Goal: Task Accomplishment & Management: Manage account settings

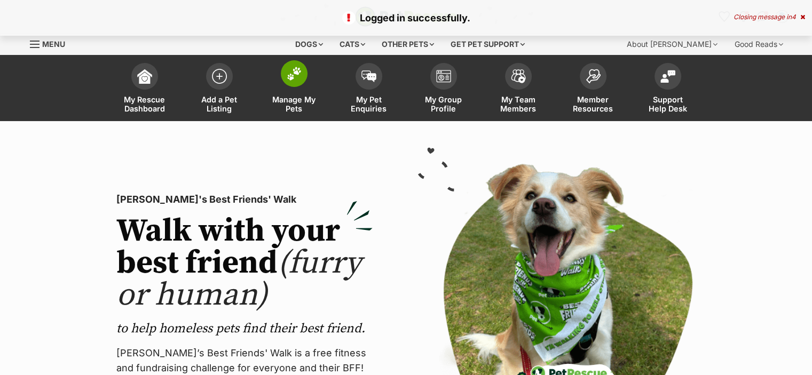
click at [284, 74] on span at bounding box center [294, 73] width 27 height 27
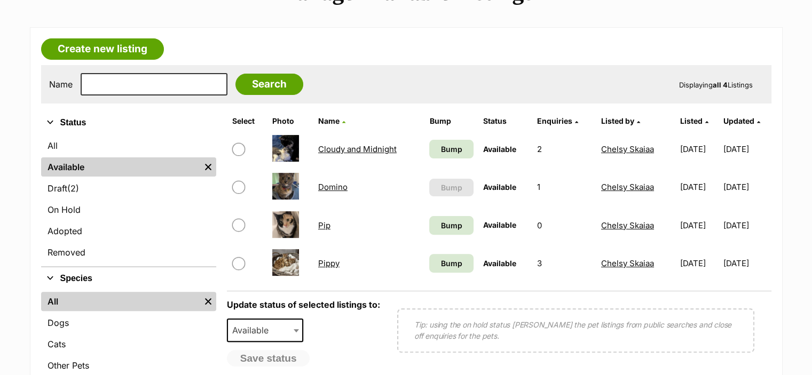
scroll to position [277, 0]
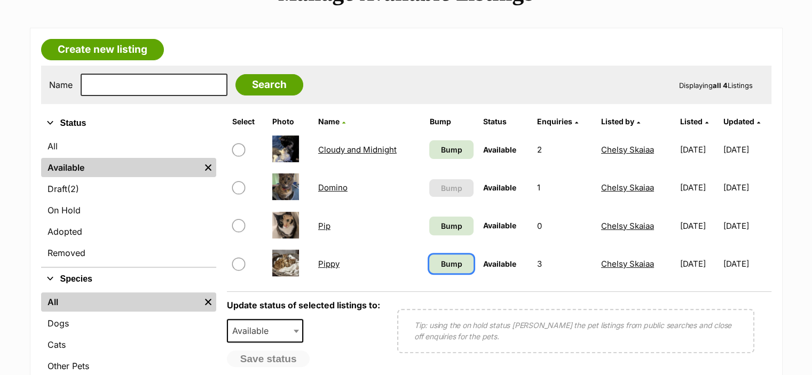
click at [441, 261] on span "Bump" at bounding box center [451, 263] width 21 height 11
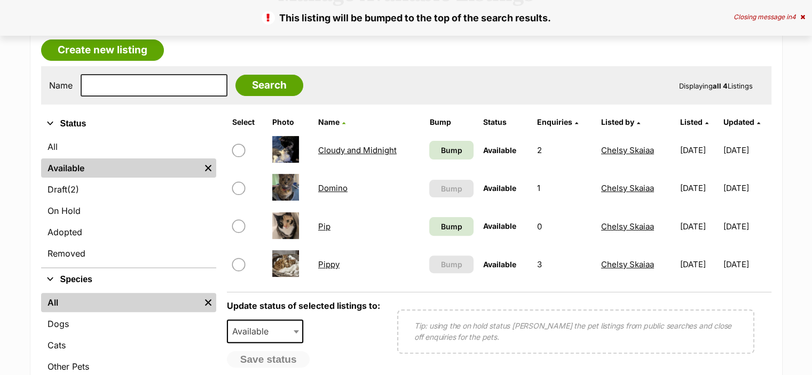
scroll to position [277, 0]
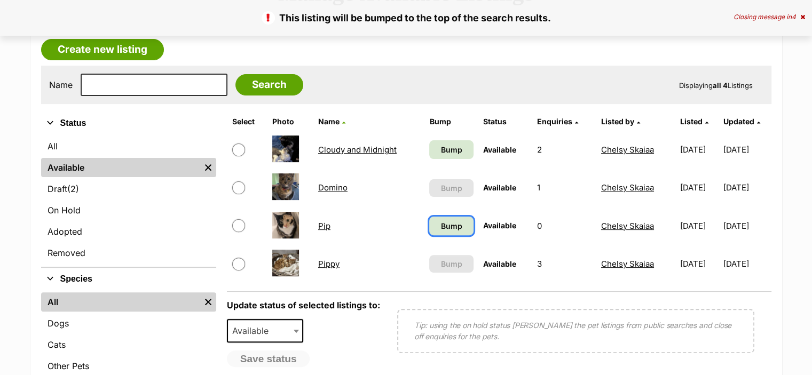
click at [449, 226] on span "Bump" at bounding box center [451, 225] width 21 height 11
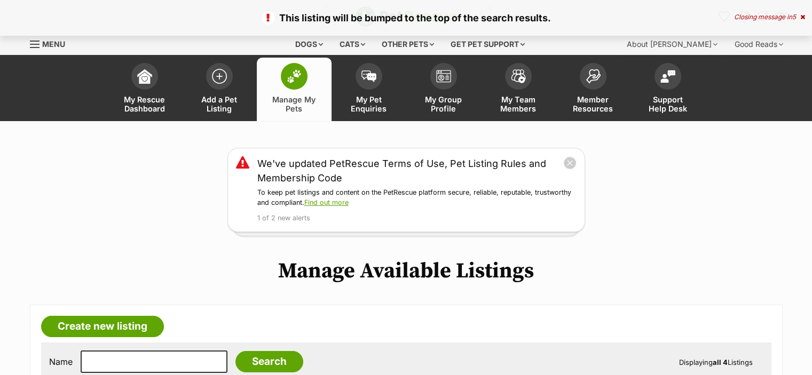
scroll to position [224, 0]
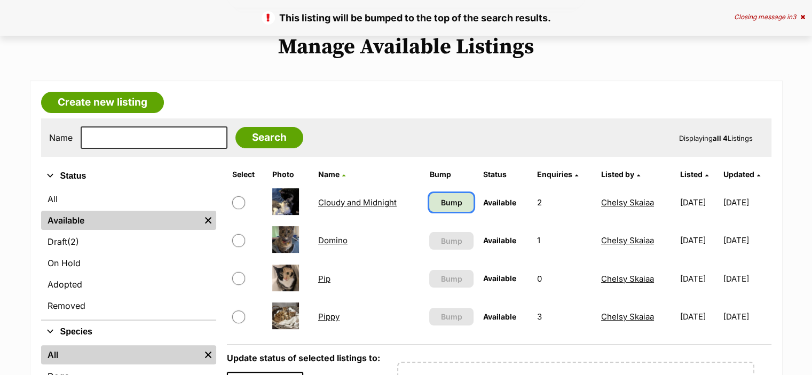
click at [442, 202] on span "Bump" at bounding box center [451, 202] width 21 height 11
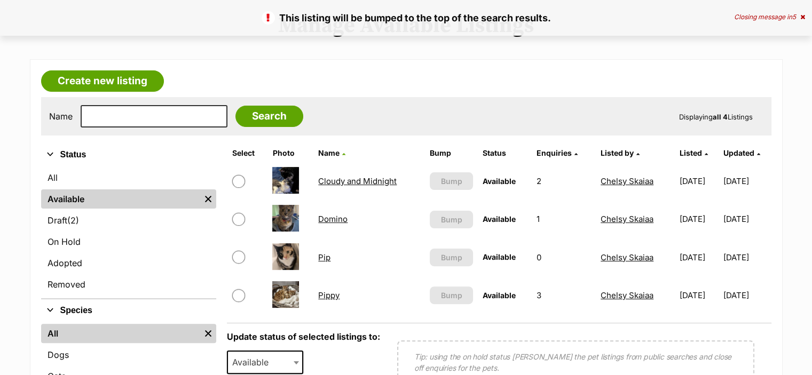
scroll to position [279, 0]
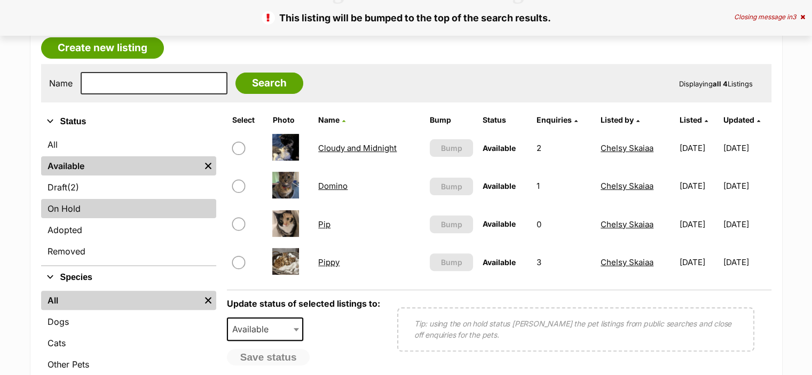
click at [92, 210] on link "On Hold" at bounding box center [128, 208] width 175 height 19
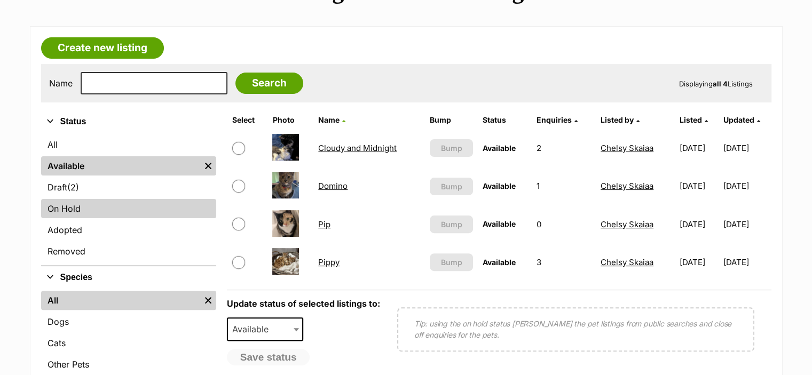
click at [99, 215] on link "On Hold" at bounding box center [128, 208] width 175 height 19
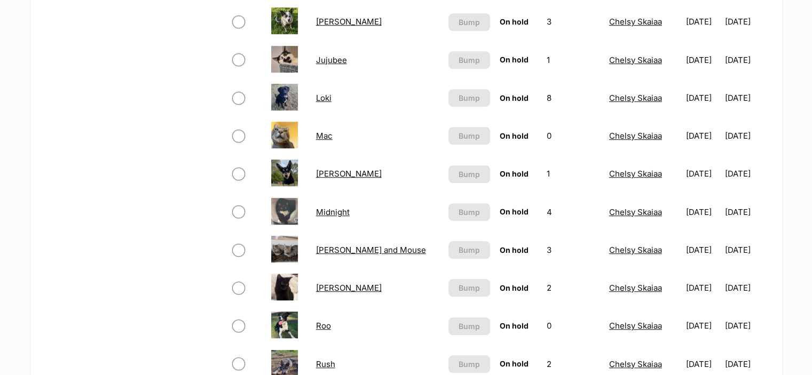
scroll to position [749, 0]
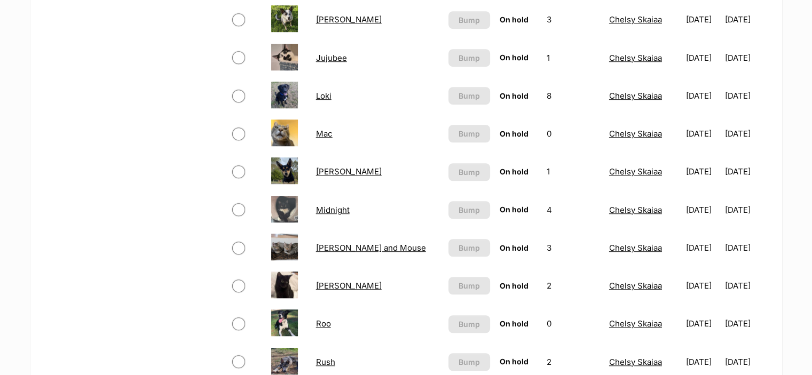
click at [341, 245] on link "Minnie and Mouse" at bounding box center [371, 248] width 110 height 10
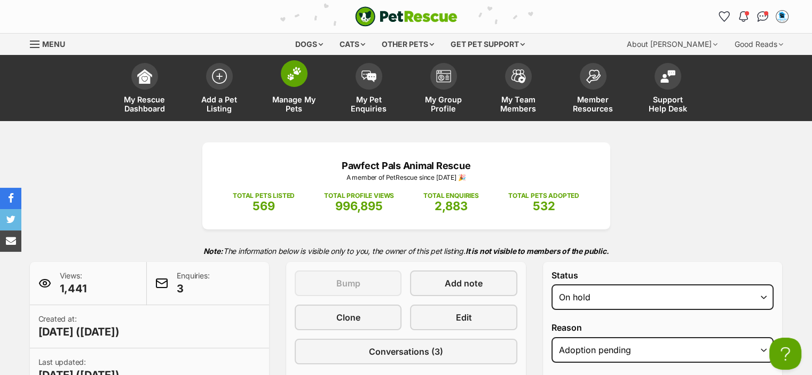
click at [299, 80] on img at bounding box center [294, 74] width 15 height 14
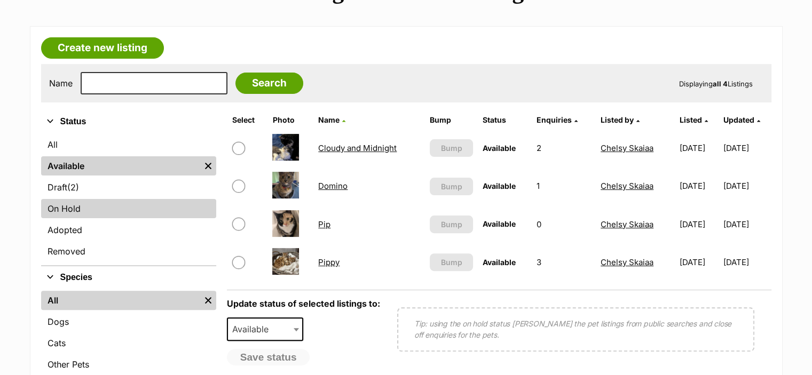
click at [77, 210] on link "On Hold" at bounding box center [128, 208] width 175 height 19
click at [65, 206] on link "On Hold" at bounding box center [128, 208] width 175 height 19
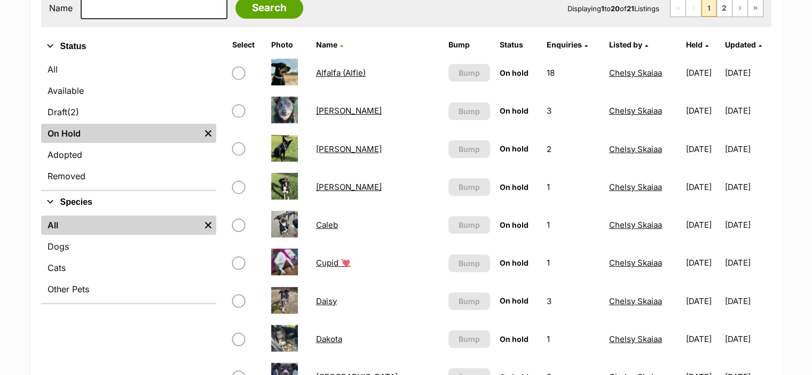
scroll to position [369, 0]
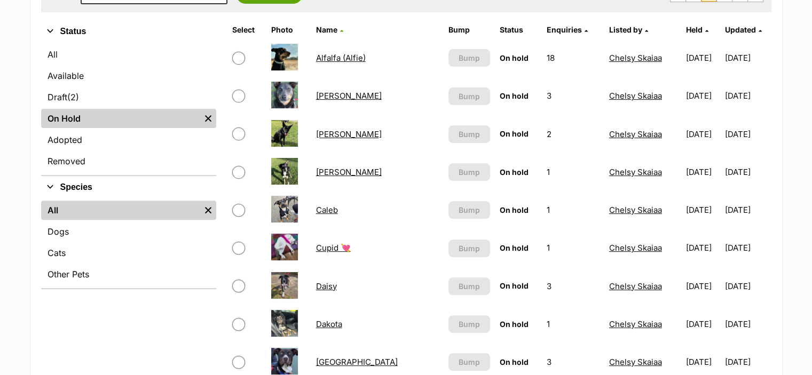
click at [237, 54] on input "checkbox" at bounding box center [238, 58] width 13 height 13
checkbox input "true"
click at [240, 100] on input "checkbox" at bounding box center [238, 96] width 13 height 13
checkbox input "true"
click at [239, 131] on input "checkbox" at bounding box center [238, 134] width 13 height 13
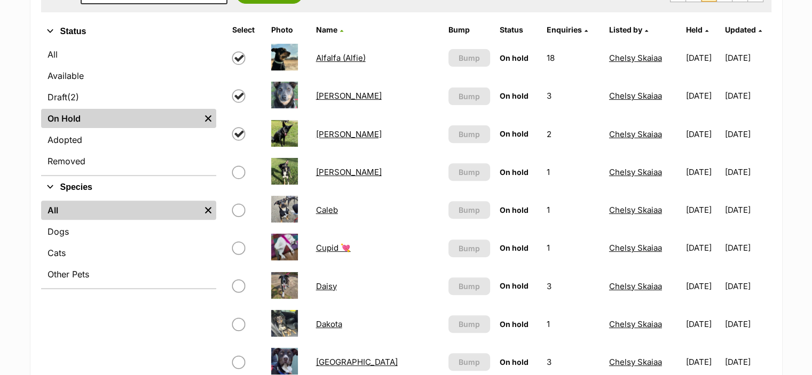
checkbox input "true"
click at [237, 174] on input "checkbox" at bounding box center [238, 172] width 13 height 13
checkbox input "true"
click at [239, 211] on input "checkbox" at bounding box center [238, 210] width 13 height 13
checkbox input "true"
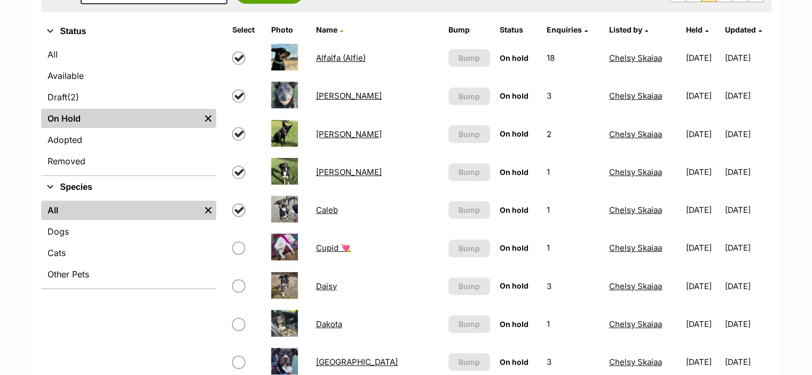
click at [239, 246] on input "checkbox" at bounding box center [238, 248] width 13 height 13
checkbox input "true"
click at [239, 285] on input "checkbox" at bounding box center [238, 286] width 13 height 13
checkbox input "true"
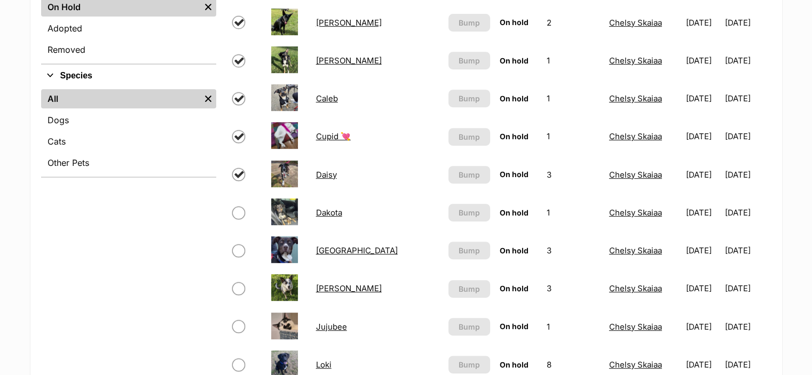
scroll to position [480, 0]
click at [237, 323] on input "checkbox" at bounding box center [238, 327] width 13 height 13
checkbox input "true"
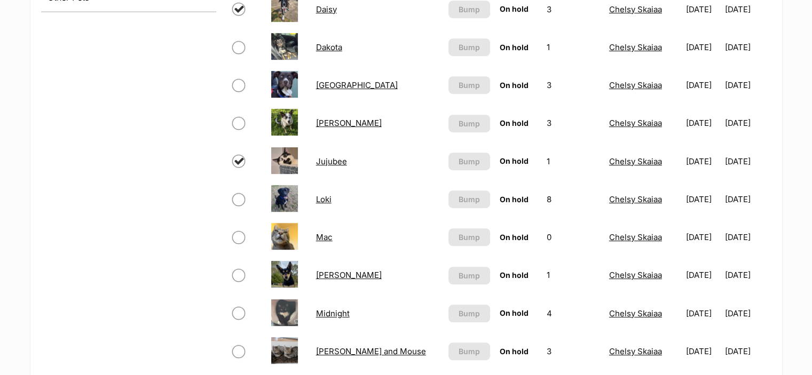
scroll to position [646, 0]
click at [239, 198] on input "checkbox" at bounding box center [238, 199] width 13 height 13
checkbox input "false"
click at [236, 235] on input "checkbox" at bounding box center [238, 237] width 13 height 13
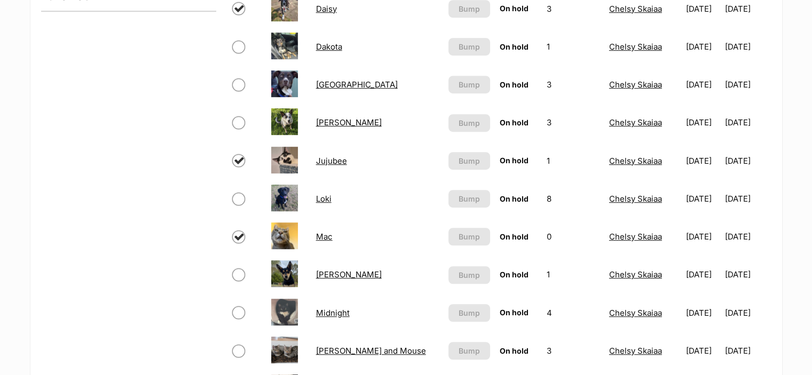
checkbox input "true"
click at [241, 275] on input "checkbox" at bounding box center [238, 274] width 13 height 13
checkbox input "true"
click at [239, 314] on input "checkbox" at bounding box center [238, 312] width 13 height 13
checkbox input "true"
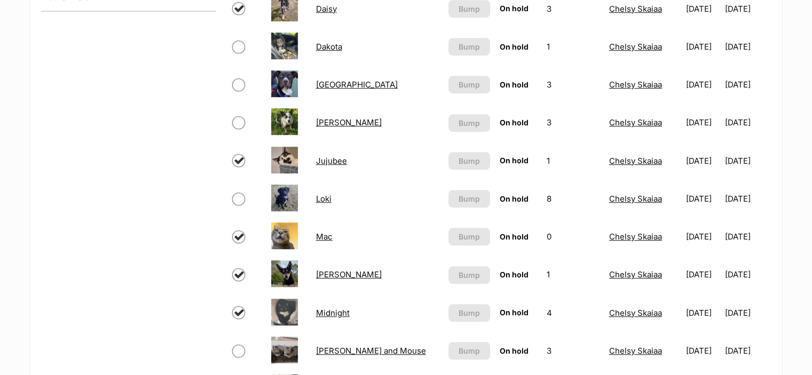
click at [237, 349] on input "checkbox" at bounding box center [238, 351] width 13 height 13
checkbox input "true"
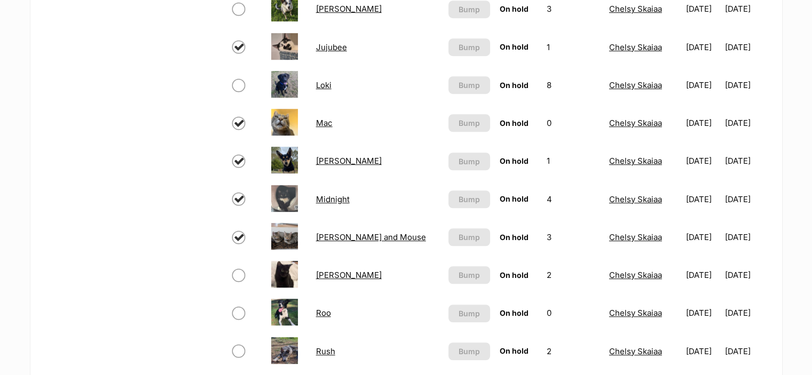
scroll to position [763, 0]
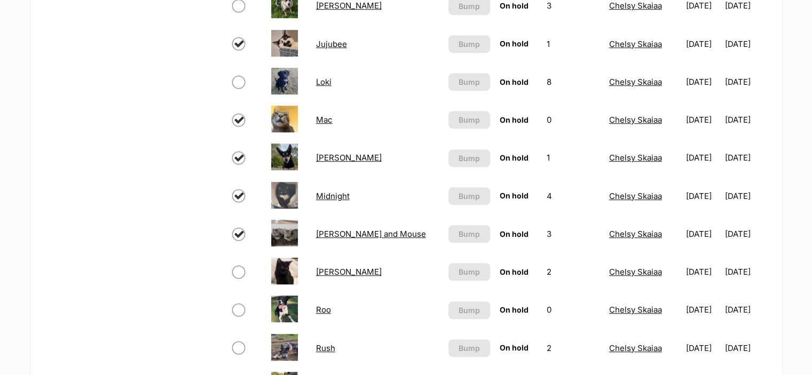
click at [239, 271] on input "checkbox" at bounding box center [238, 272] width 13 height 13
checkbox input "true"
click at [237, 307] on input "checkbox" at bounding box center [238, 310] width 13 height 13
checkbox input "true"
click at [233, 345] on input "checkbox" at bounding box center [238, 347] width 13 height 13
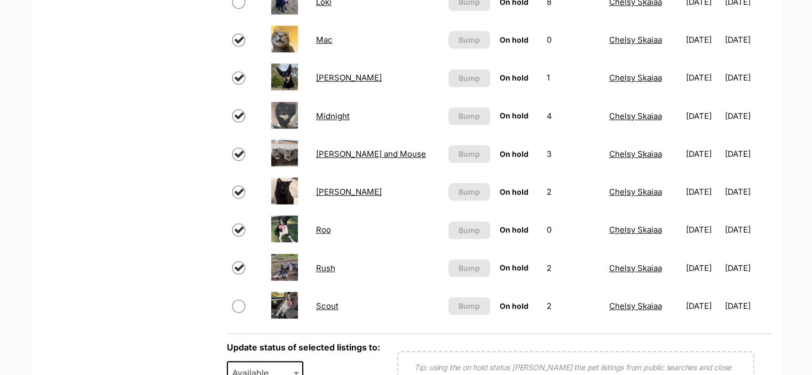
scroll to position [880, 0]
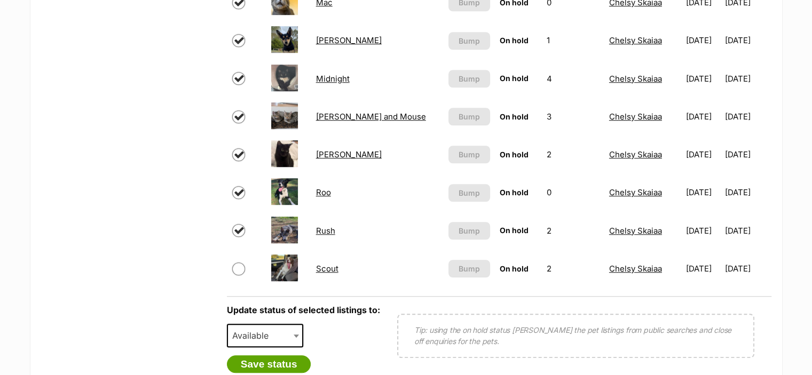
click at [241, 229] on input "checkbox" at bounding box center [238, 230] width 13 height 13
checkbox input "false"
click at [235, 271] on input "checkbox" at bounding box center [238, 269] width 13 height 13
checkbox input "true"
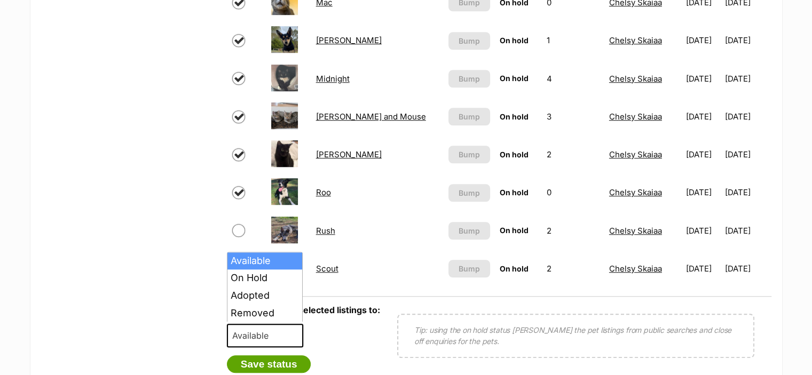
click at [280, 343] on span "Available" at bounding box center [265, 335] width 77 height 23
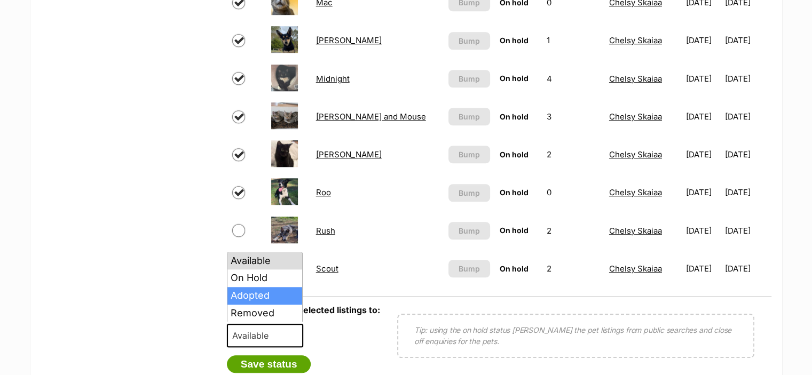
select select "rehomed"
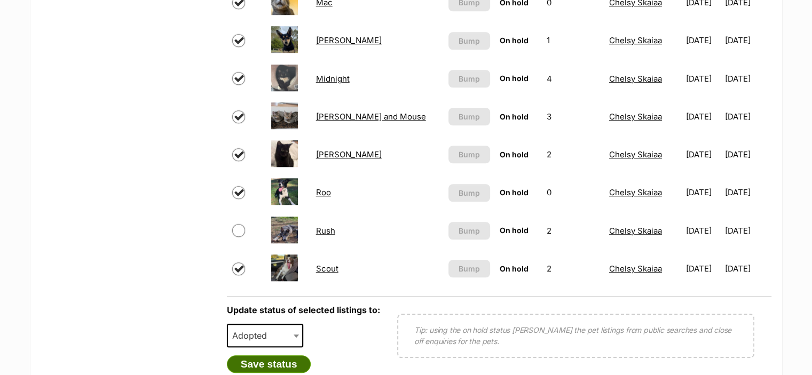
click at [264, 364] on button "Save status" at bounding box center [269, 364] width 84 height 18
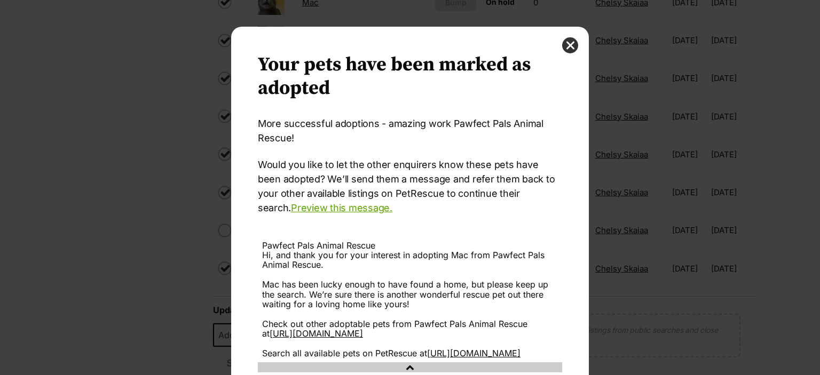
scroll to position [102, 0]
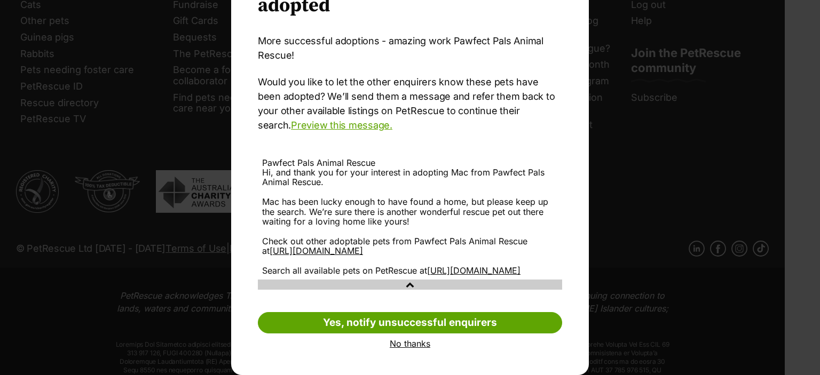
click at [408, 343] on link "No thanks" at bounding box center [410, 344] width 304 height 10
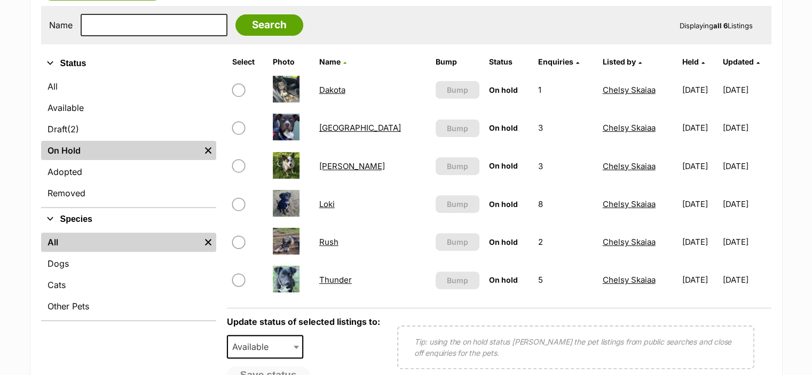
scroll to position [342, 0]
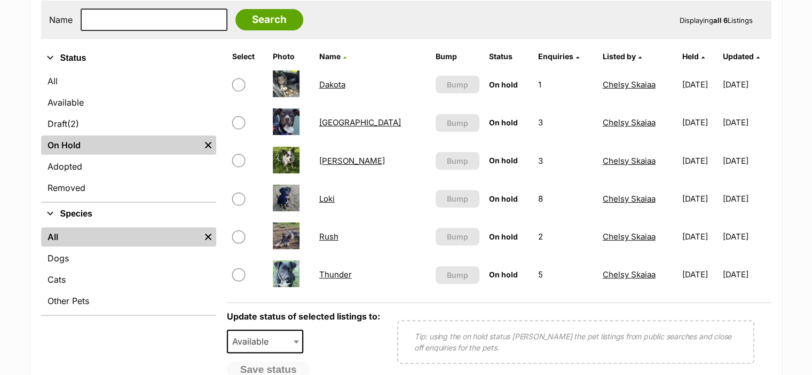
click at [239, 274] on input "checkbox" at bounding box center [238, 274] width 13 height 13
checkbox input "true"
click at [259, 339] on span "Available" at bounding box center [253, 341] width 51 height 15
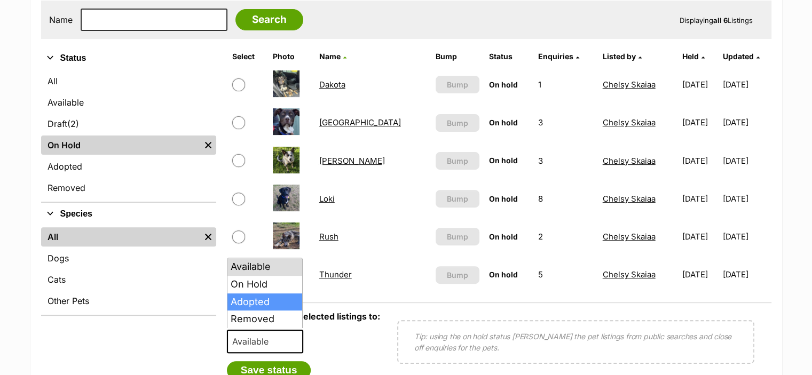
select select "rehomed"
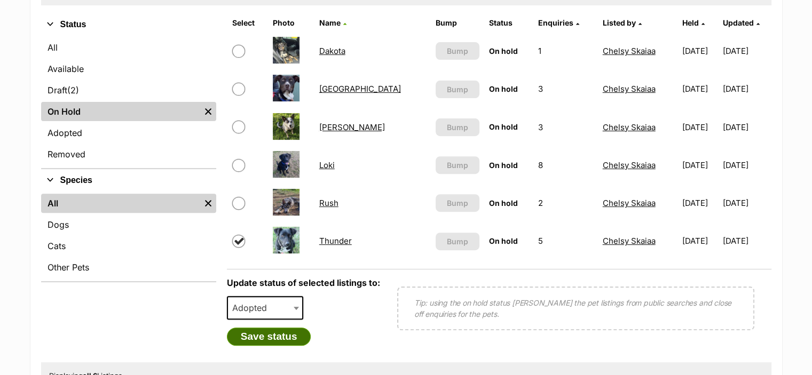
scroll to position [375, 0]
click at [272, 330] on button "Save status" at bounding box center [269, 337] width 84 height 18
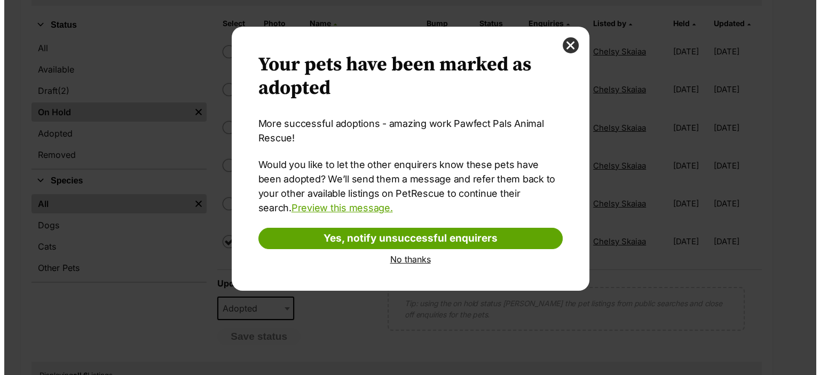
scroll to position [0, 0]
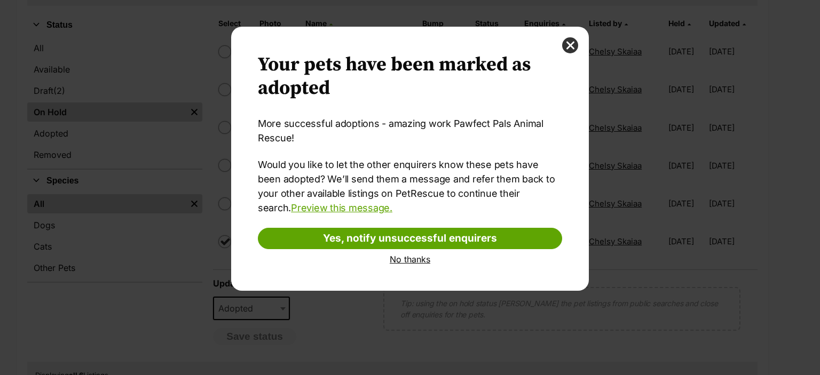
click at [410, 255] on link "No thanks" at bounding box center [410, 260] width 304 height 10
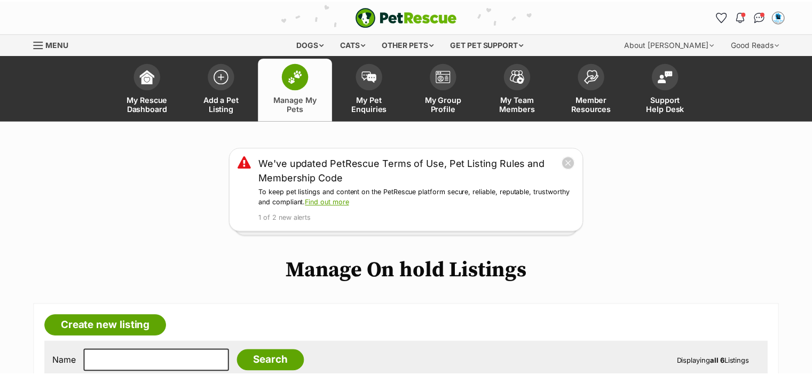
scroll to position [375, 0]
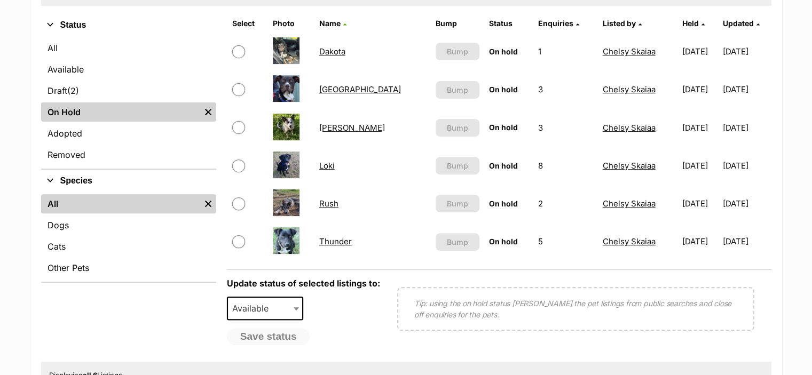
click at [121, 115] on link "On Hold" at bounding box center [120, 111] width 159 height 19
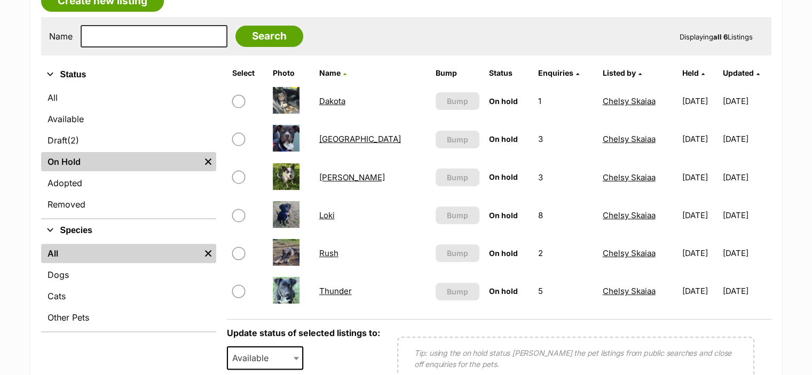
scroll to position [324, 0]
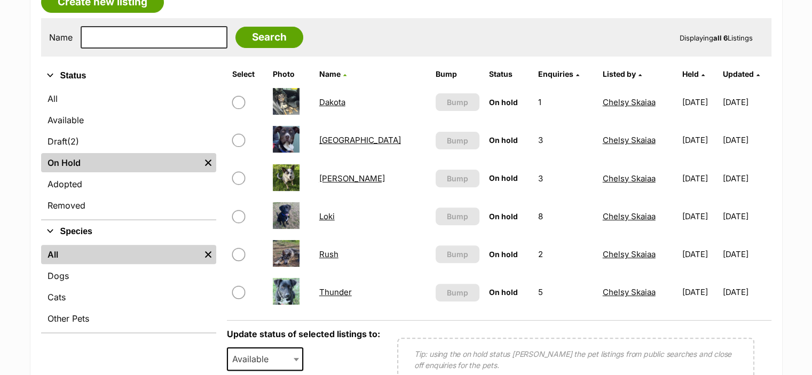
click at [237, 294] on input "checkbox" at bounding box center [238, 292] width 13 height 13
checkbox input "true"
click at [260, 352] on span "Available" at bounding box center [253, 359] width 51 height 15
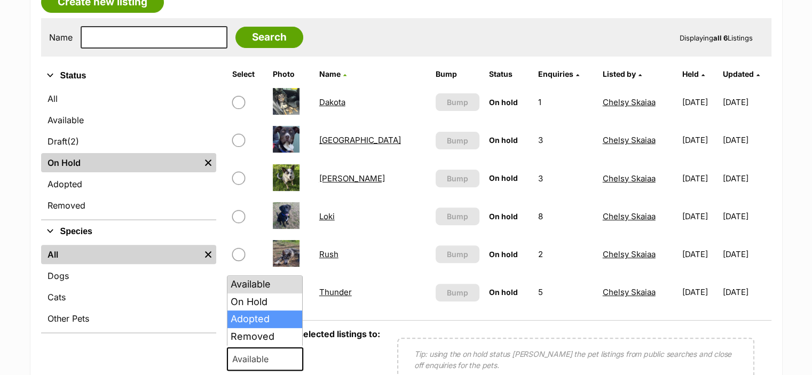
select select "rehomed"
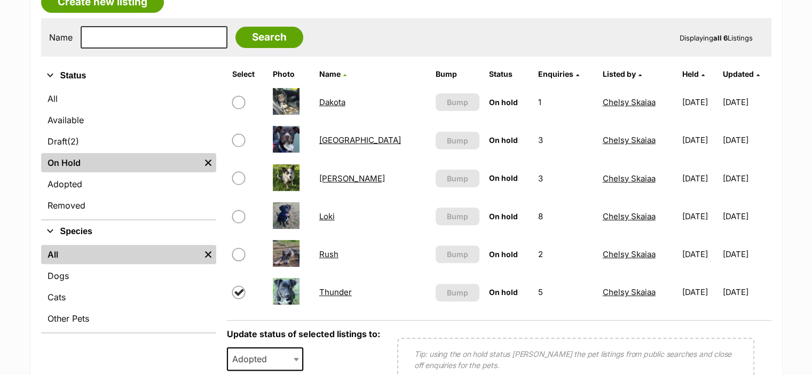
scroll to position [356, 0]
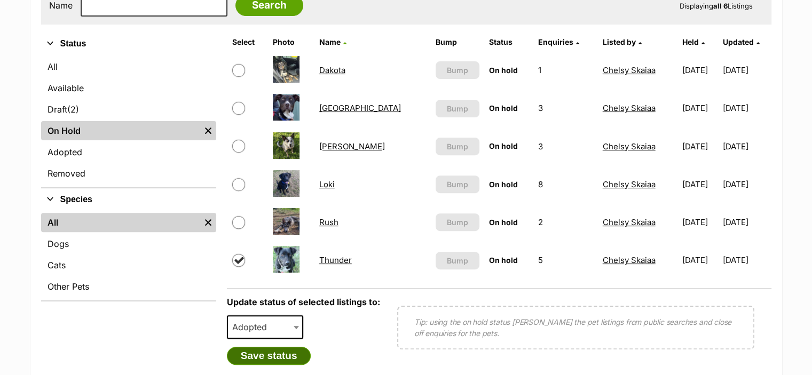
click at [287, 348] on button "Save status" at bounding box center [269, 356] width 84 height 18
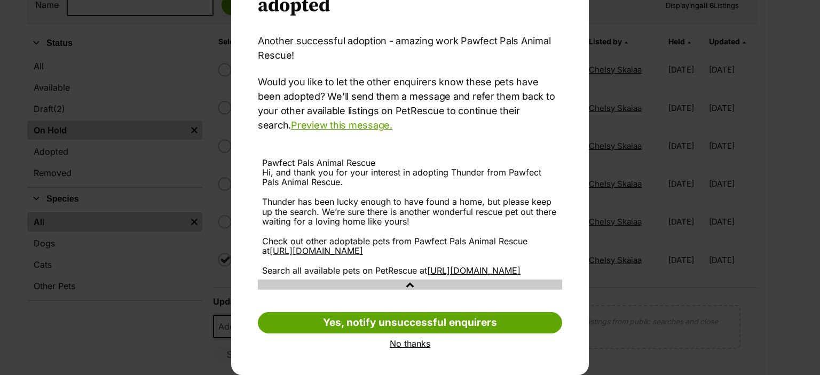
scroll to position [101, 0]
click at [414, 347] on link "No thanks" at bounding box center [410, 344] width 304 height 10
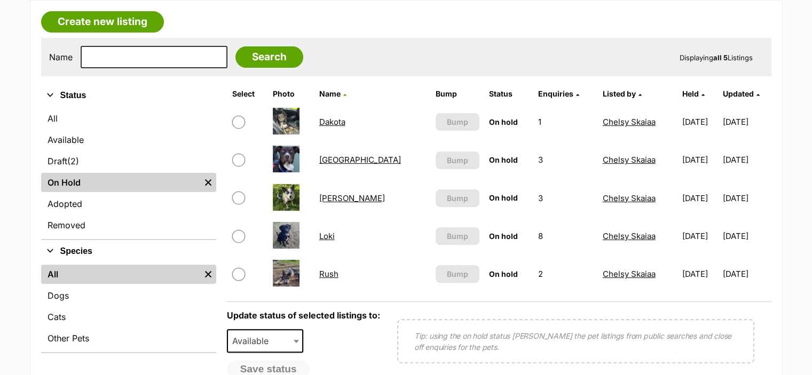
scroll to position [301, 0]
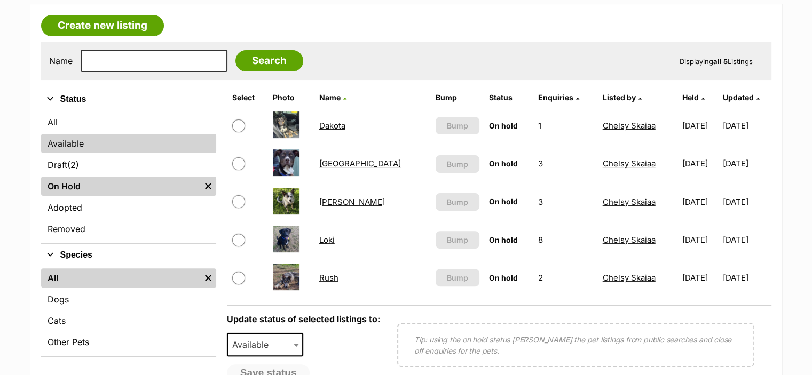
click at [67, 140] on link "Available" at bounding box center [128, 143] width 175 height 19
